Goal: Task Accomplishment & Management: Manage account settings

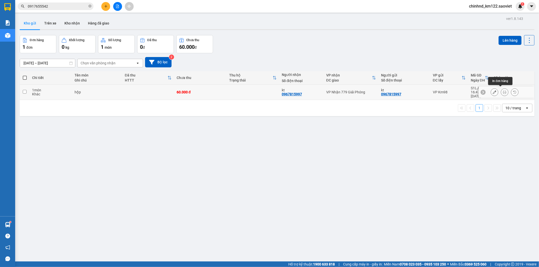
click at [503, 91] on icon at bounding box center [505, 92] width 4 height 4
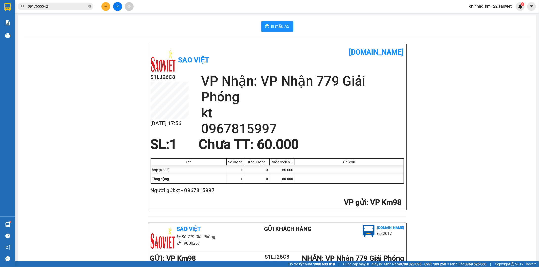
click at [89, 6] on icon "close-circle" at bounding box center [89, 6] width 3 height 3
click at [82, 7] on input "text" at bounding box center [58, 7] width 60 height 6
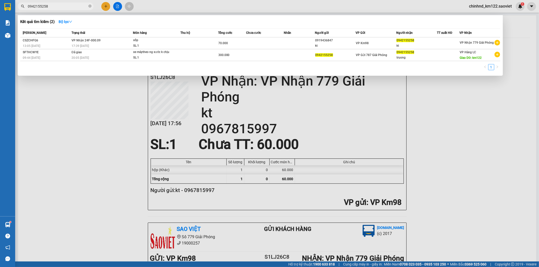
type input "0942155258"
click at [89, 93] on div at bounding box center [269, 133] width 539 height 267
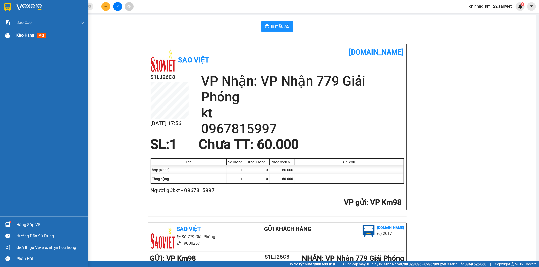
click at [27, 37] on span "Kho hàng" at bounding box center [25, 35] width 18 height 5
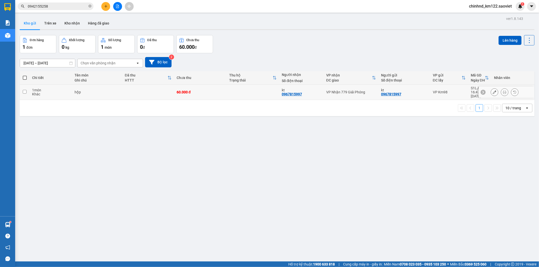
click at [199, 90] on div "60.000 đ" at bounding box center [201, 92] width 48 height 4
checkbox input "true"
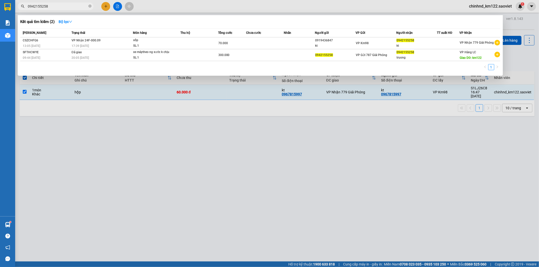
click at [65, 8] on input "0942155258" at bounding box center [58, 7] width 60 height 6
click at [117, 39] on td "VP Nhận 24F-000.09 17:39 [DATE]" at bounding box center [101, 43] width 63 height 12
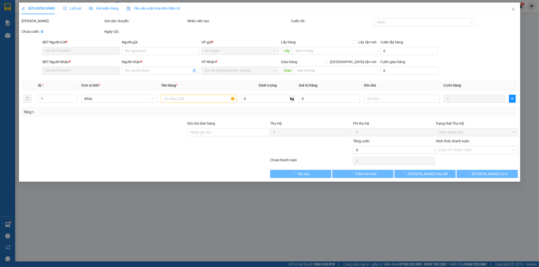
click at [75, 10] on span "Lịch sử" at bounding box center [72, 8] width 18 height 4
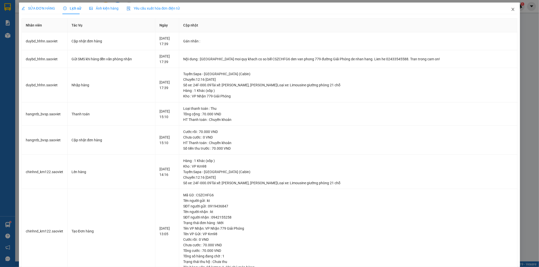
click at [511, 8] on icon "close" at bounding box center [513, 9] width 4 height 4
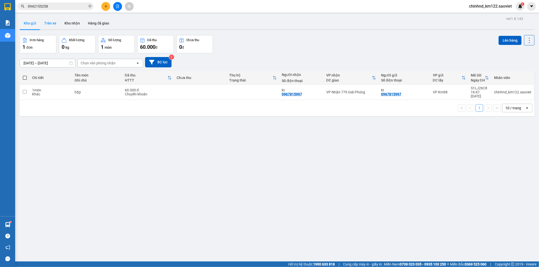
click at [55, 22] on button "Trên xe" at bounding box center [50, 23] width 20 height 12
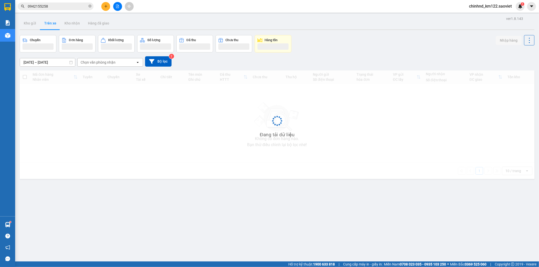
click at [55, 22] on button "Trên xe" at bounding box center [50, 23] width 20 height 12
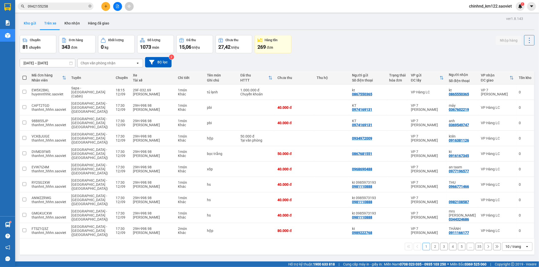
click at [27, 24] on button "Kho gửi" at bounding box center [30, 23] width 20 height 12
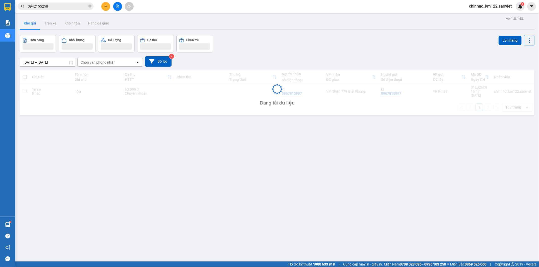
click at [27, 24] on button "Kho gửi" at bounding box center [30, 23] width 20 height 12
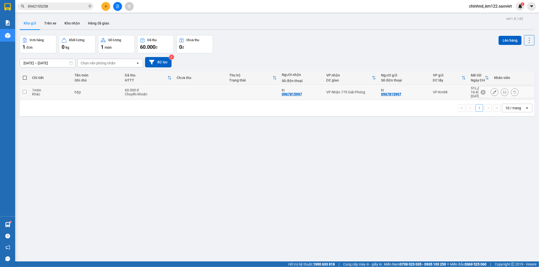
click at [152, 93] on div "Chuyển khoản" at bounding box center [148, 94] width 47 height 4
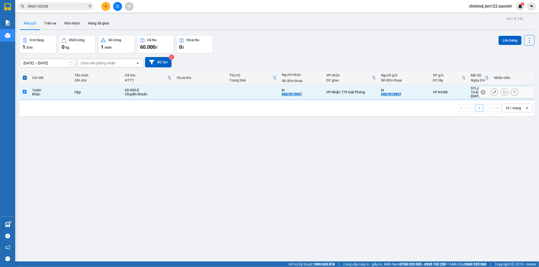
click at [230, 95] on td at bounding box center [253, 92] width 53 height 15
checkbox input "false"
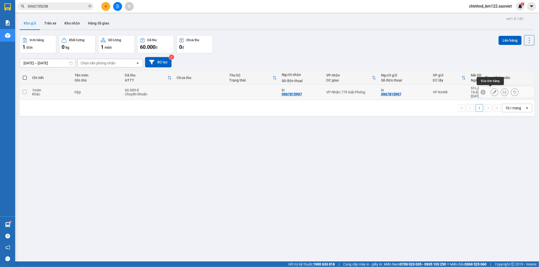
click at [493, 90] on icon at bounding box center [495, 92] width 4 height 4
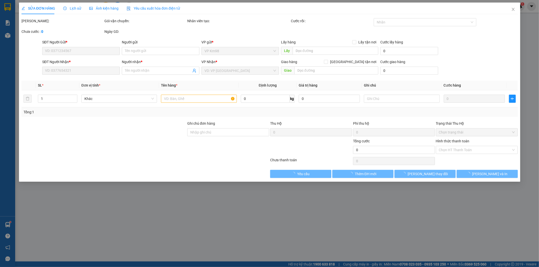
type input "0967815997"
type input "kt"
type input "0967815997"
type input "kt"
type input "60.000"
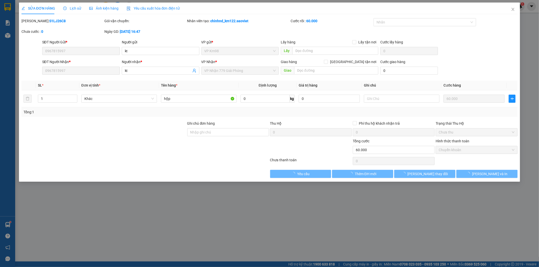
click at [74, 8] on span "Lịch sử" at bounding box center [72, 8] width 18 height 4
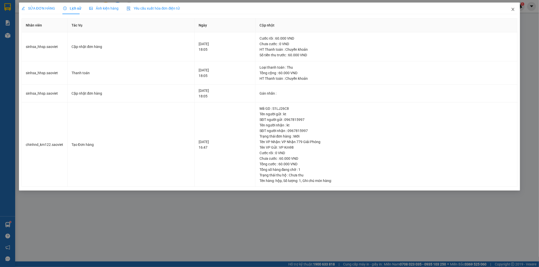
click at [508, 10] on span "Close" at bounding box center [513, 10] width 14 height 14
